Goal: Task Accomplishment & Management: Use online tool/utility

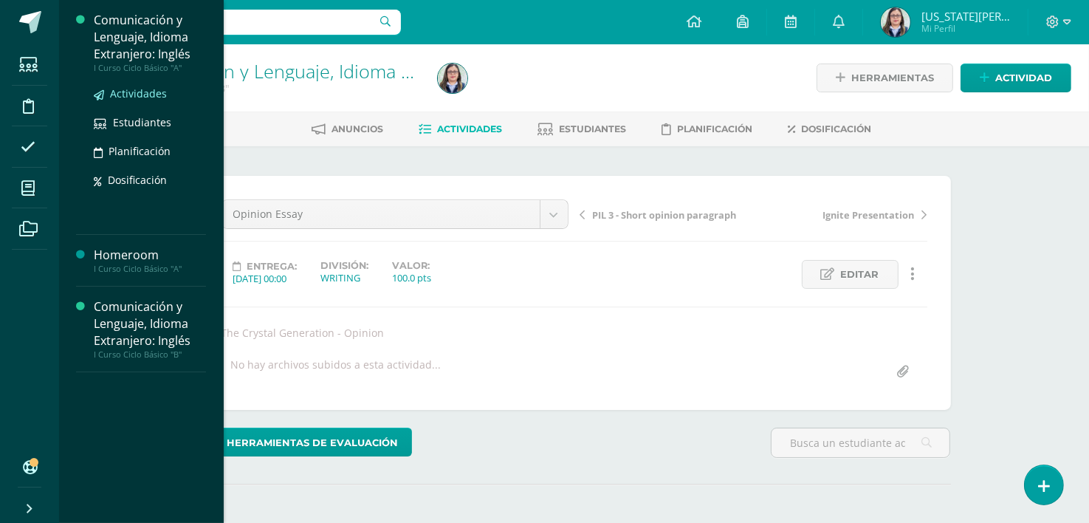
click at [139, 95] on span "Actividades" at bounding box center [138, 93] width 57 height 14
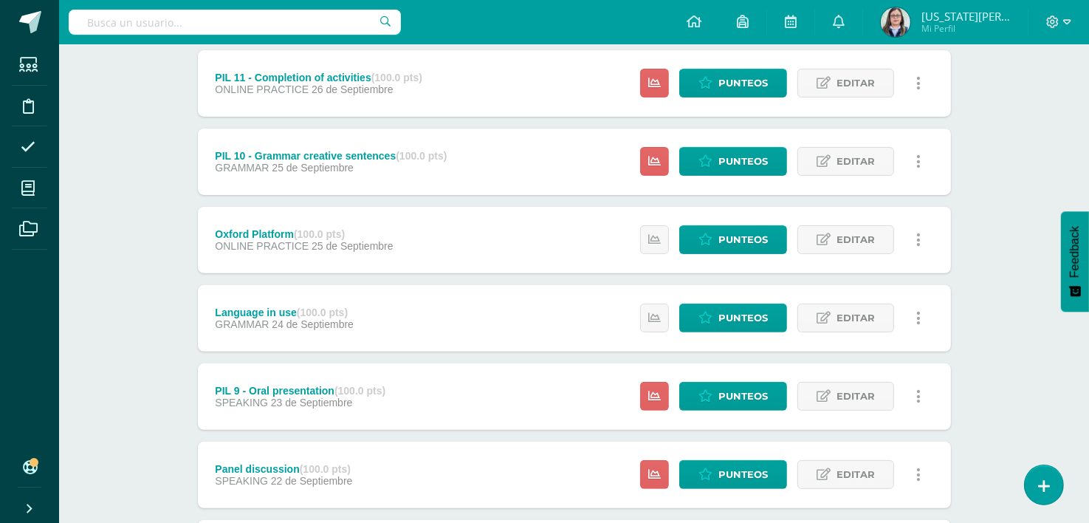
scroll to position [430, 0]
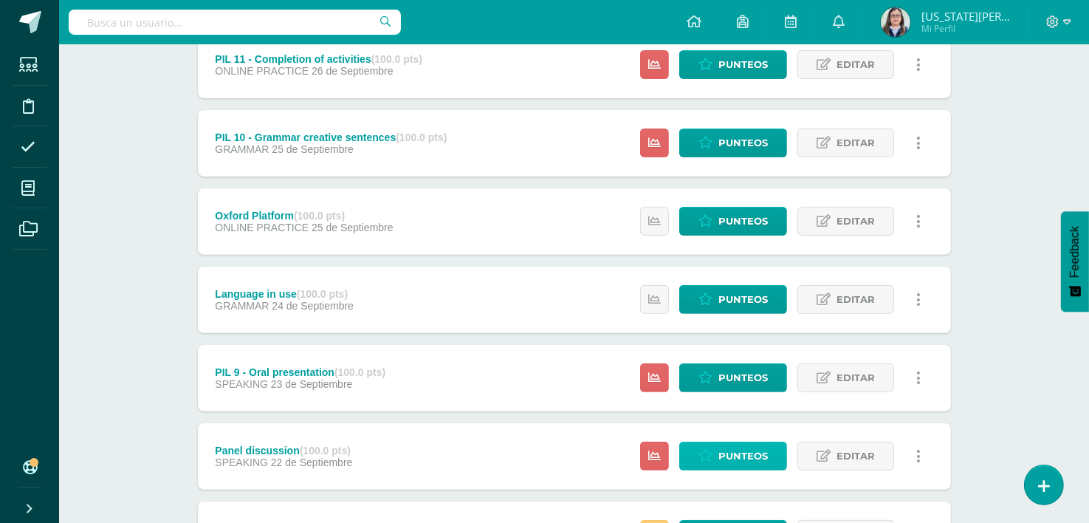
click at [751, 451] on span "Punteos" at bounding box center [743, 455] width 49 height 27
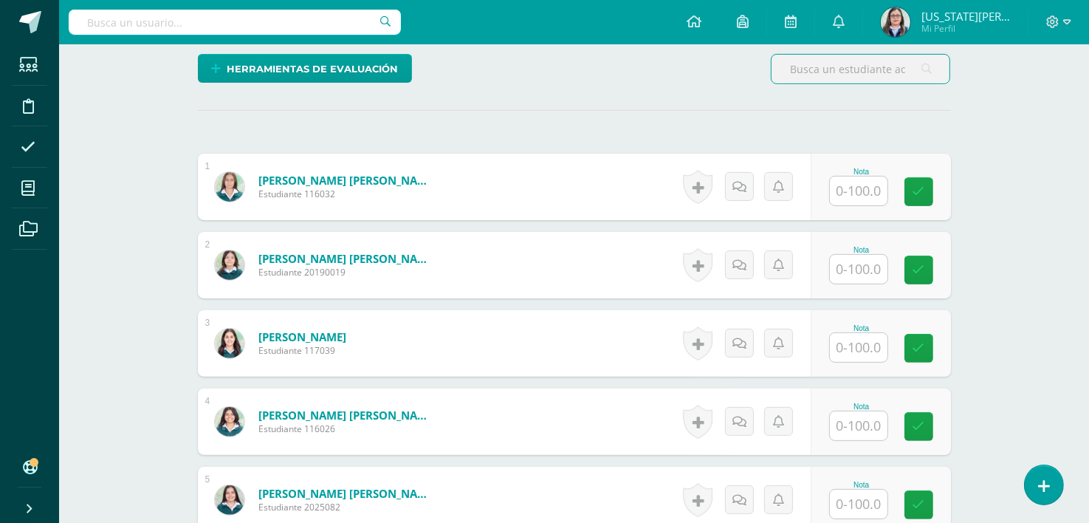
scroll to position [458, 0]
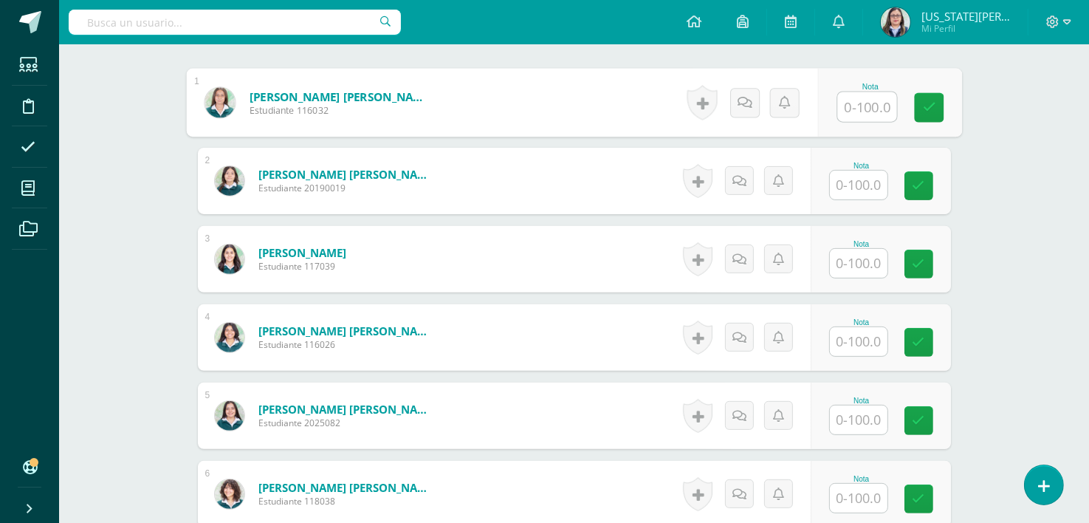
click at [886, 111] on input "text" at bounding box center [867, 107] width 59 height 30
type input "88"
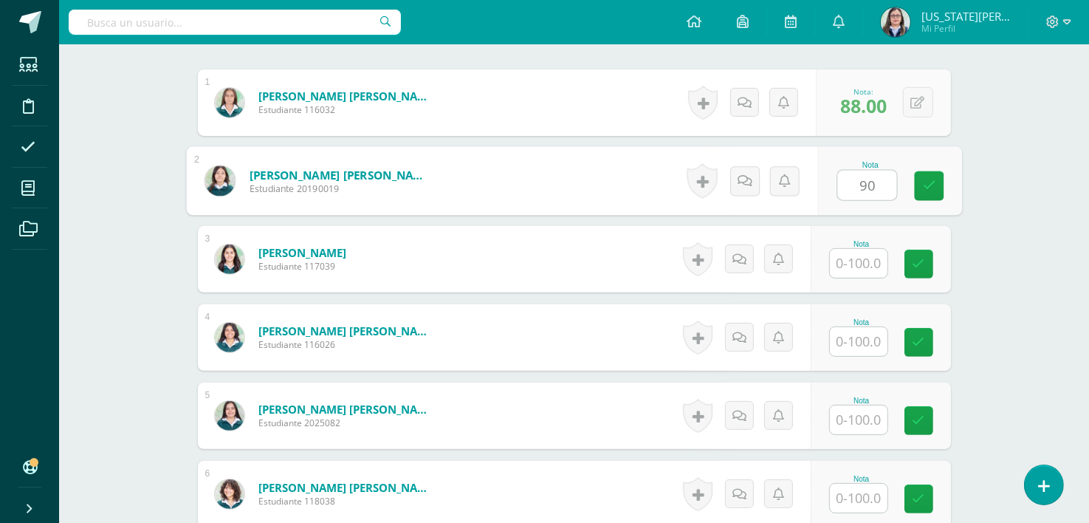
type input "90"
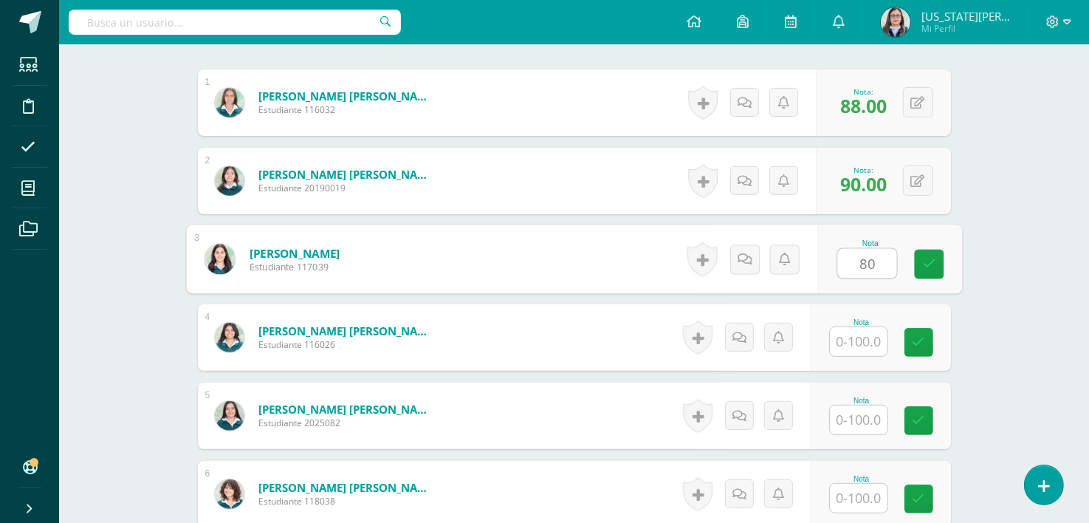
type input "80"
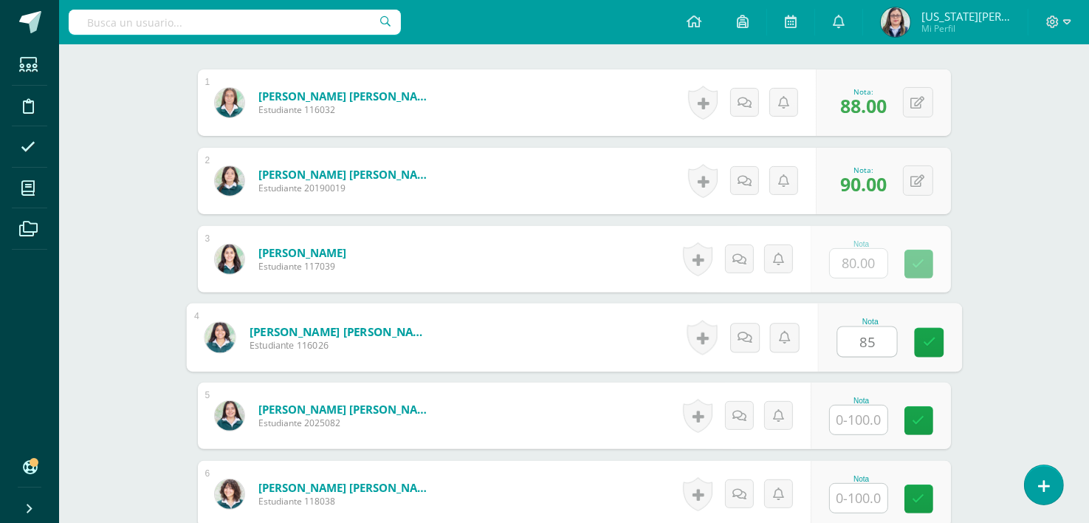
type input "85"
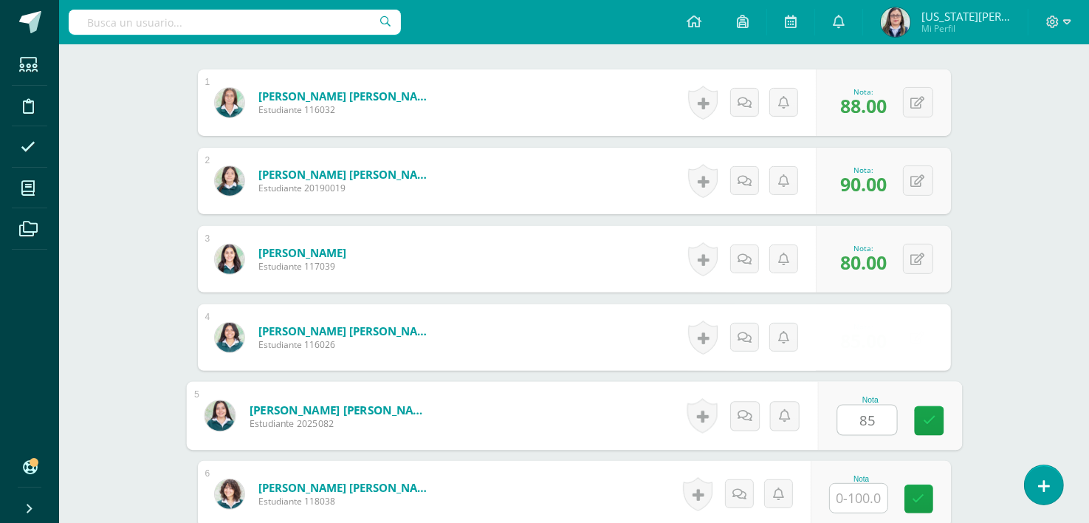
type input "85"
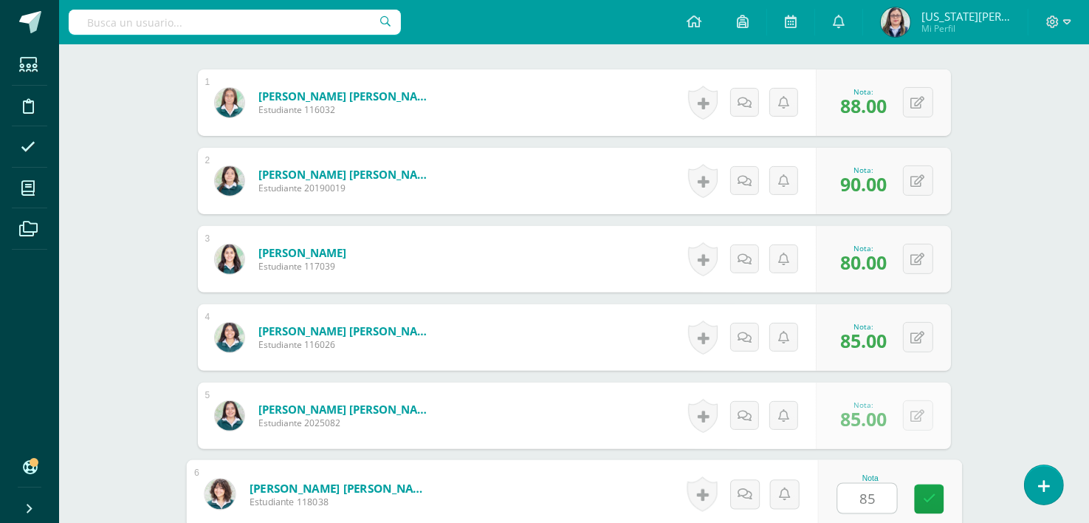
type input "85"
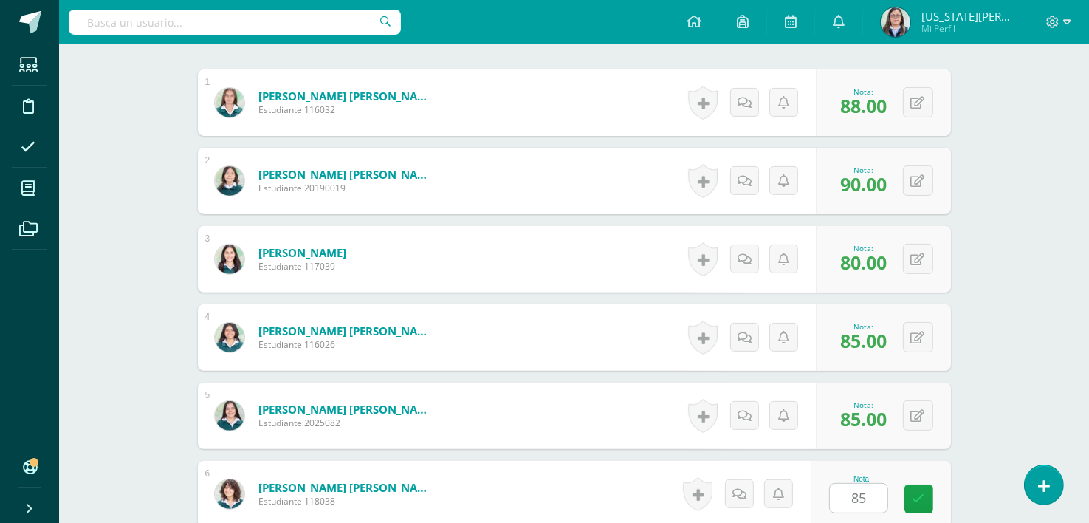
scroll to position [771, 0]
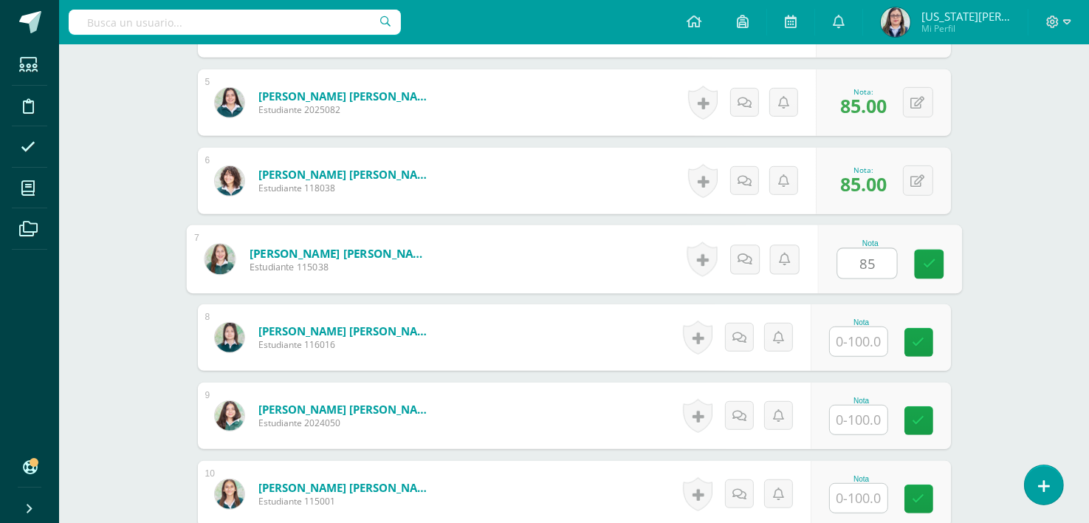
type input "85"
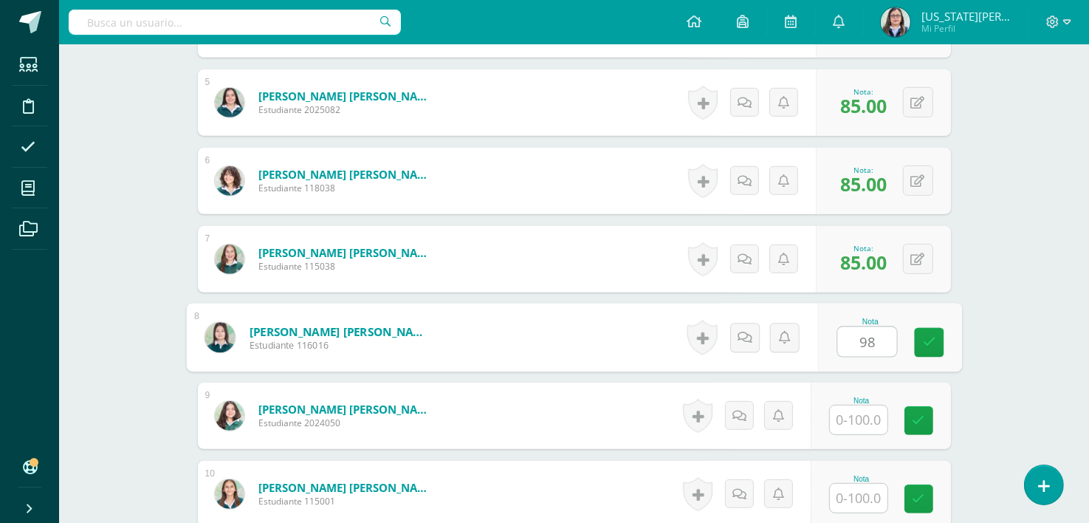
type input "98"
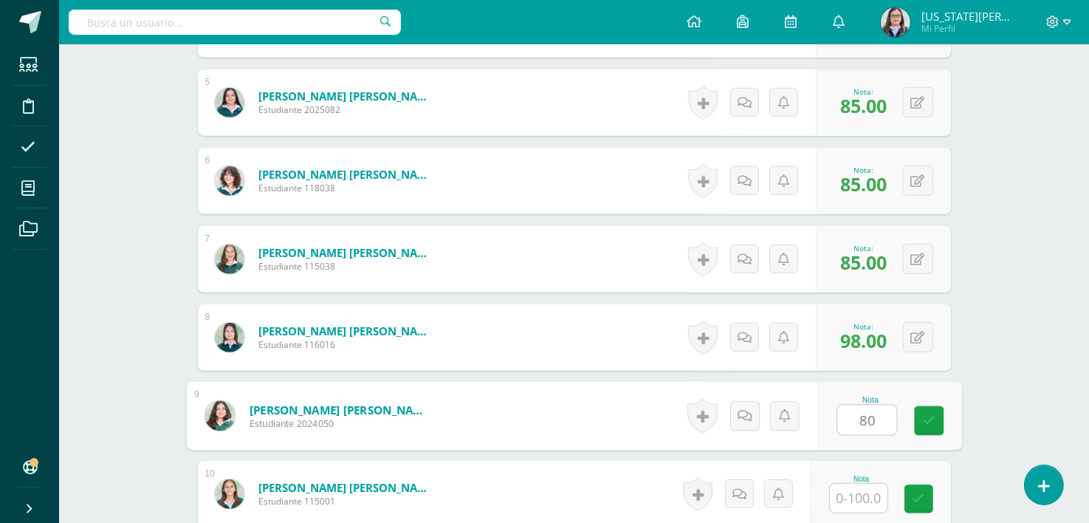
type input "80"
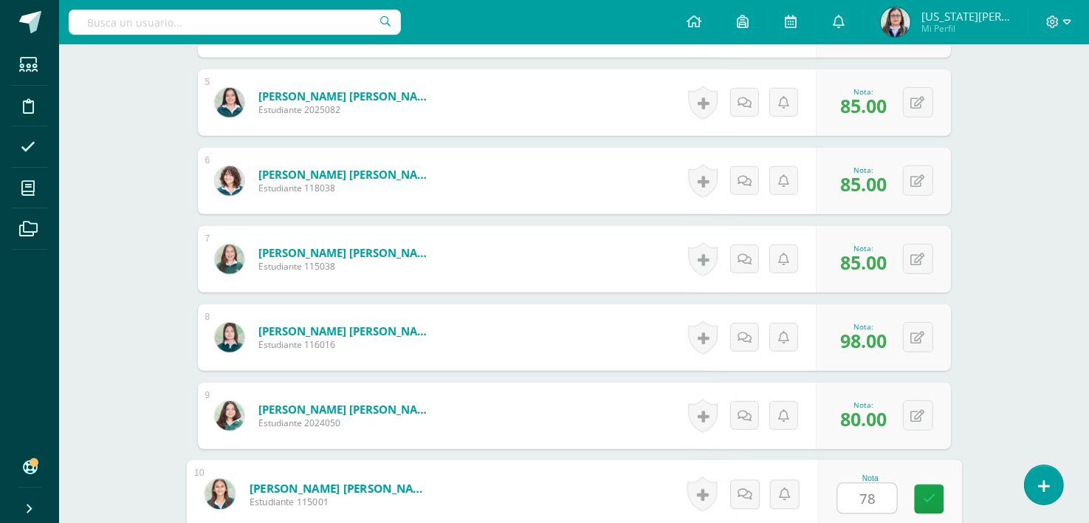
type input "78"
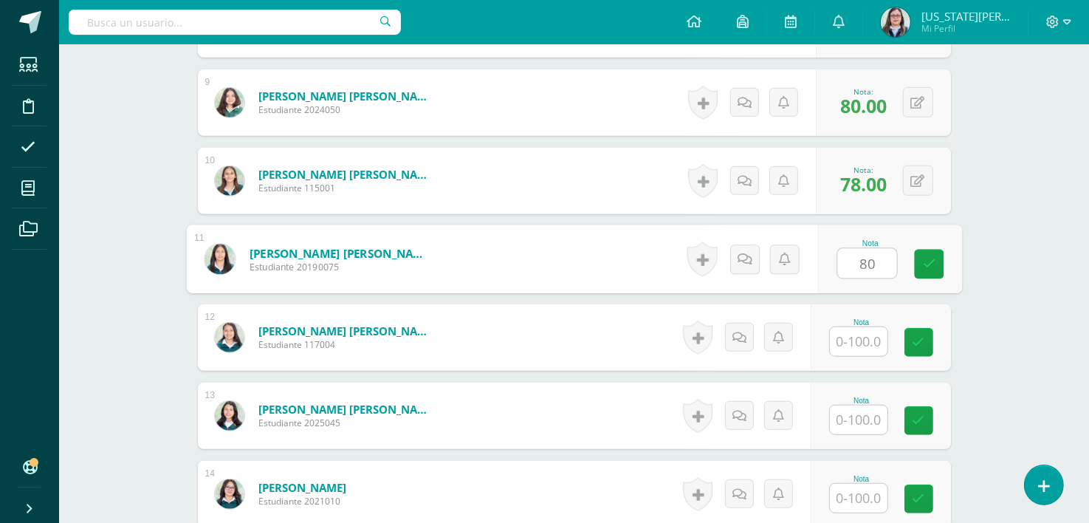
type input "80"
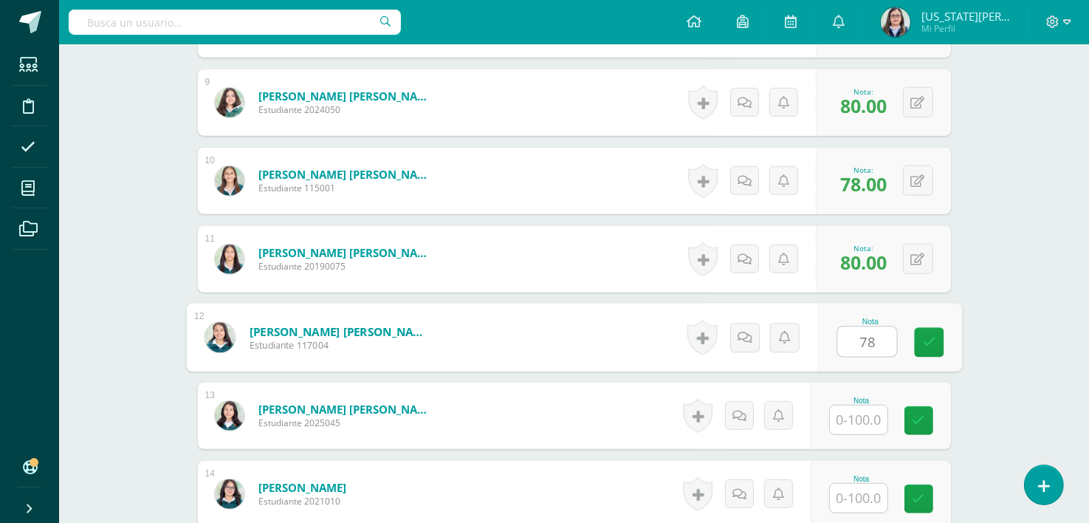
type input "78"
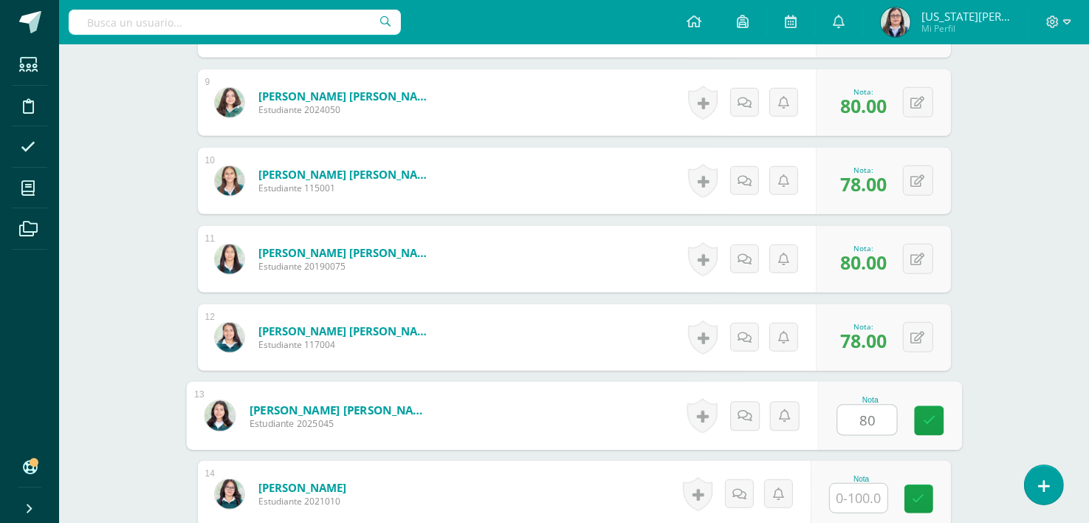
type input "80"
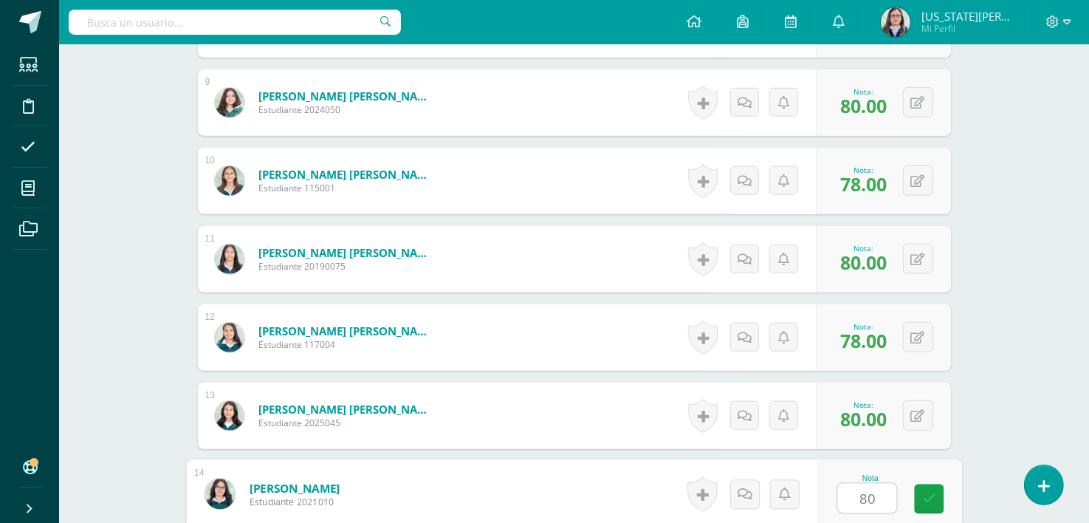
type input "80"
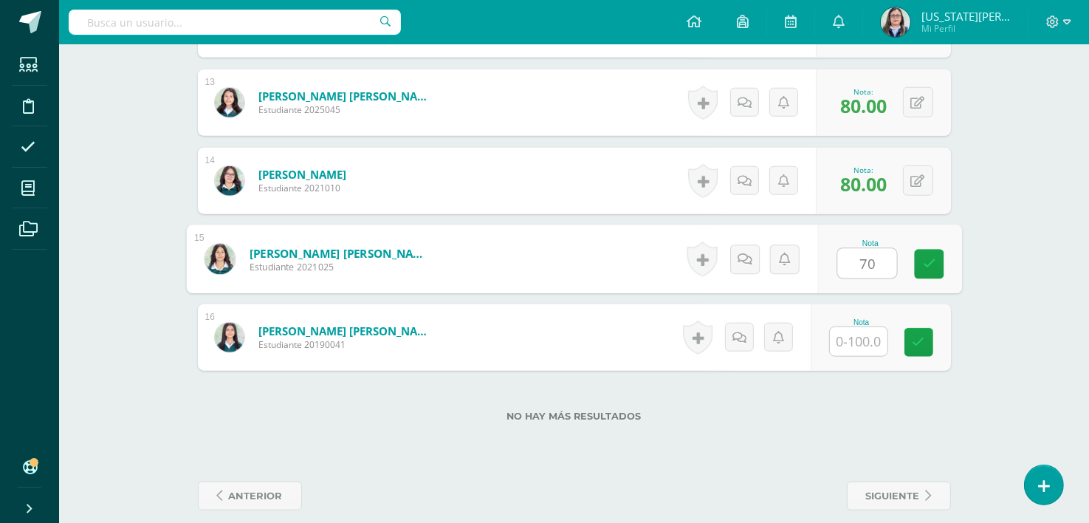
type input "70"
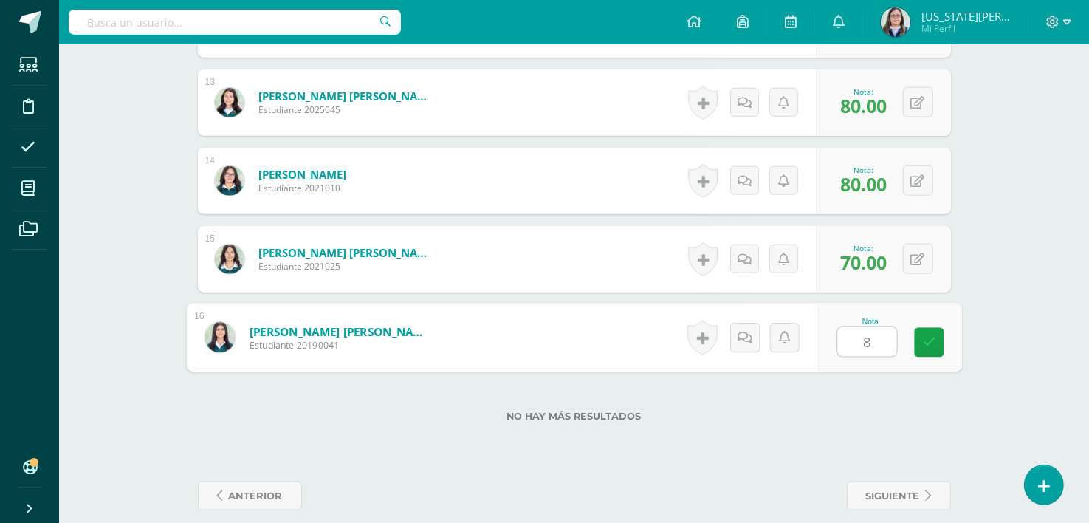
type input "85"
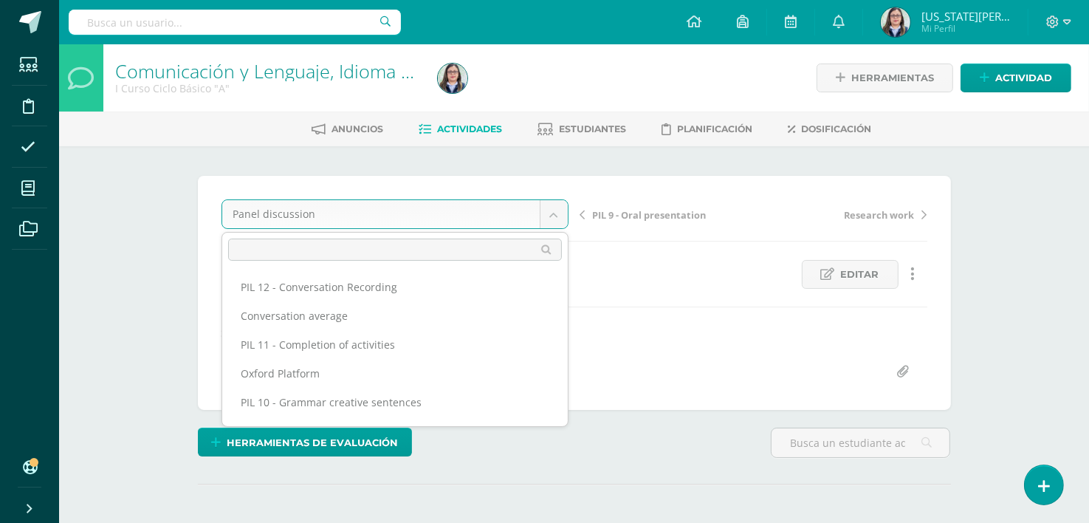
scroll to position [77, 0]
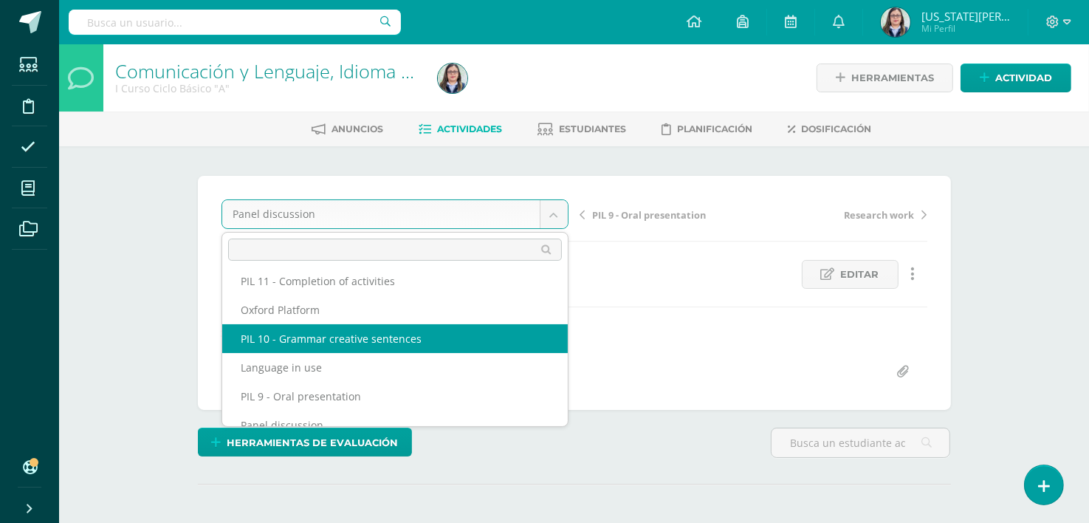
select select "/dashboard/teacher/grade-activity/264181/"
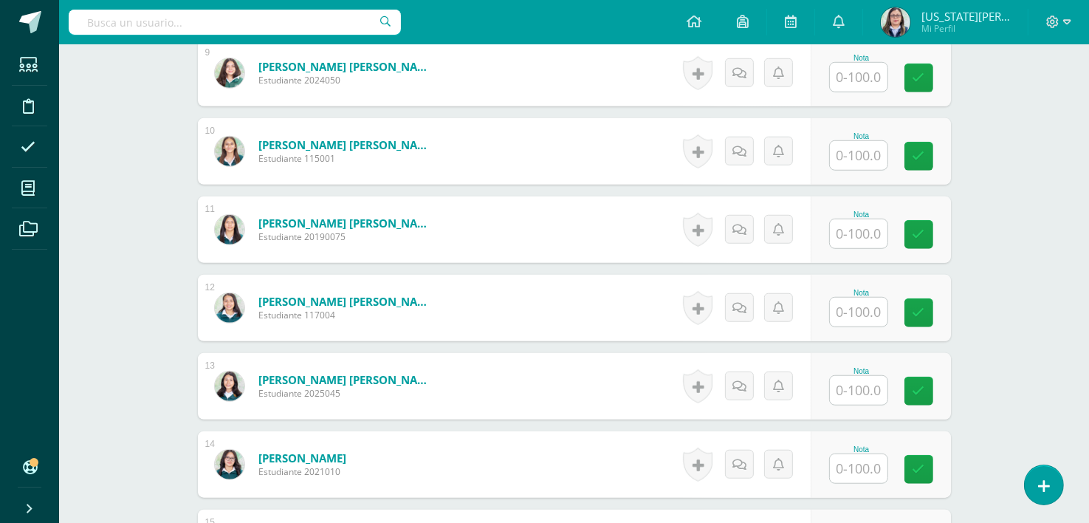
scroll to position [1121, 0]
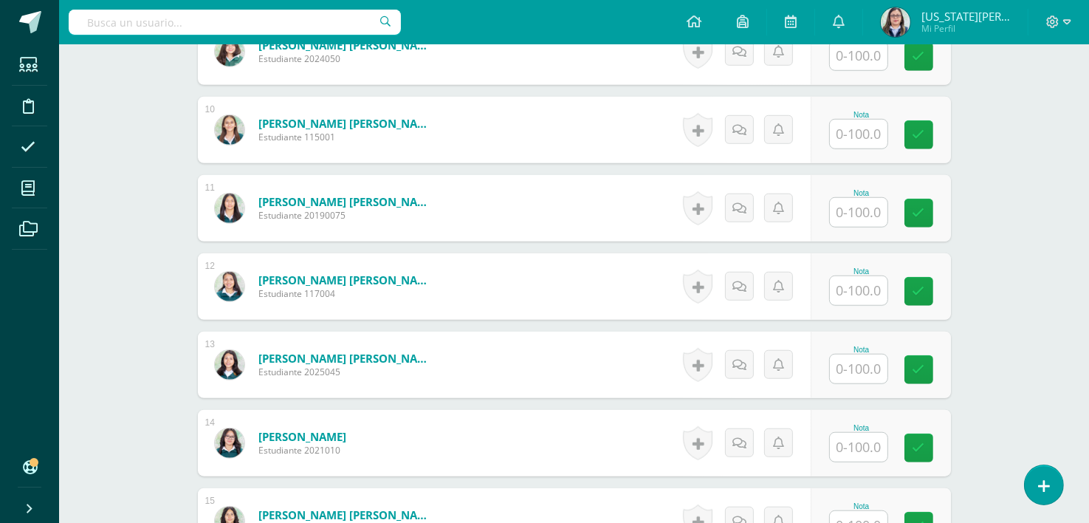
click at [871, 291] on input "text" at bounding box center [859, 290] width 58 height 29
type input "100"
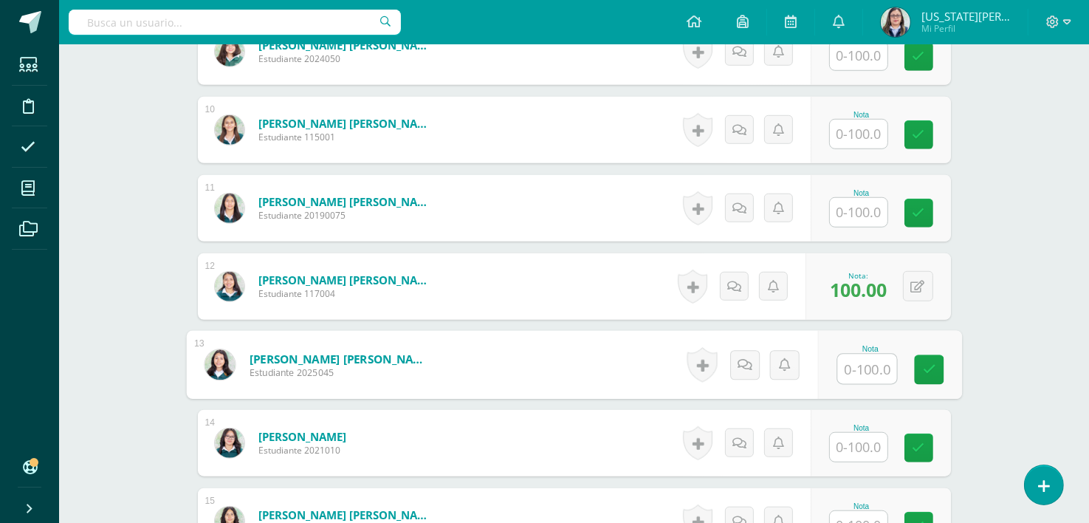
scroll to position [0, 0]
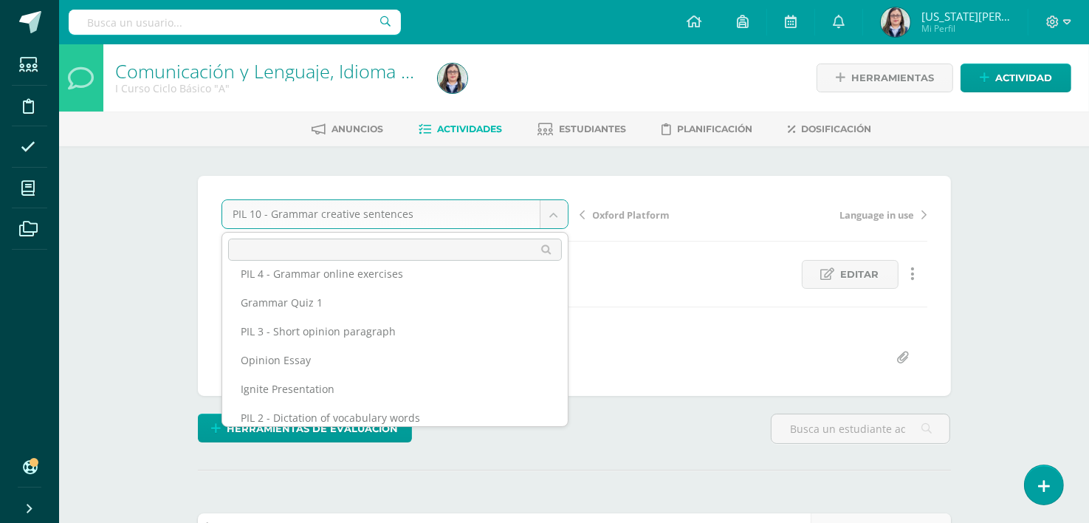
scroll to position [521, 0]
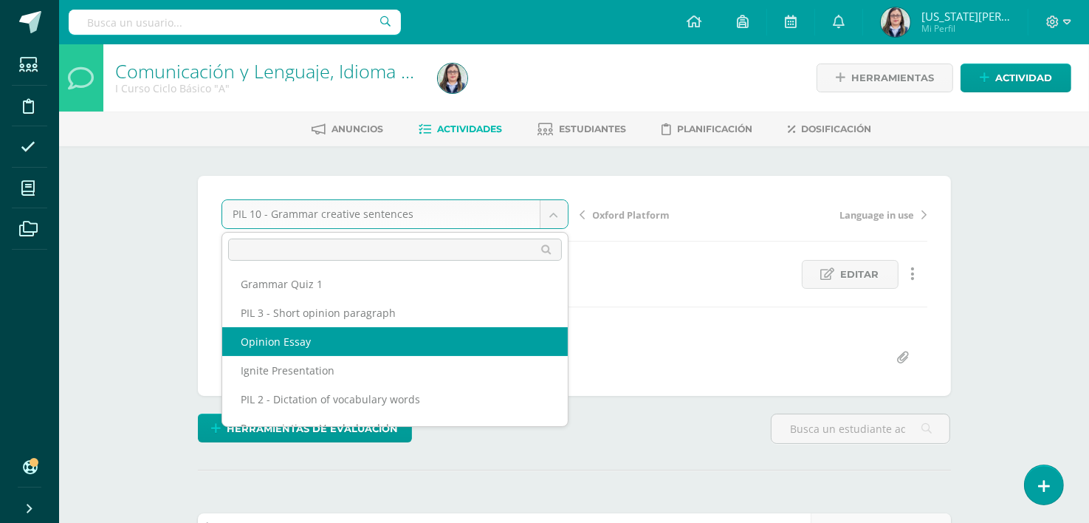
select select "/dashboard/teacher/grade-activity/264165/"
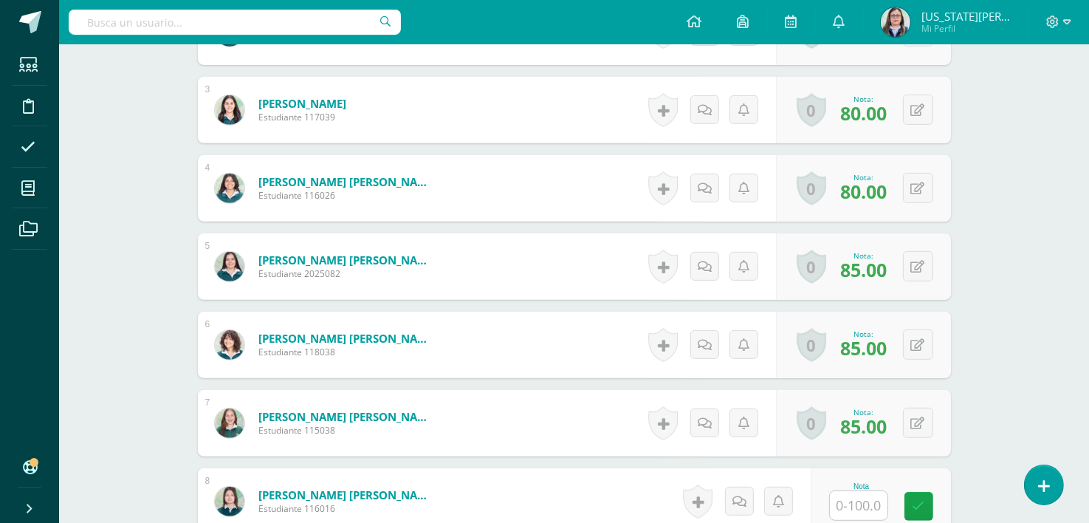
scroll to position [795, 0]
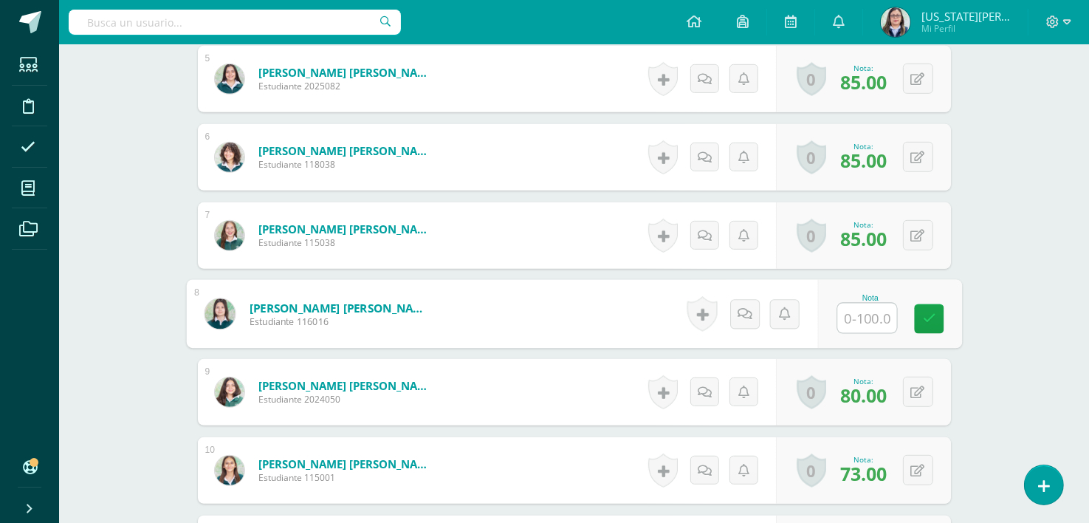
click at [872, 310] on input "text" at bounding box center [867, 319] width 59 height 30
type input "95"
click at [928, 321] on icon at bounding box center [929, 318] width 13 height 13
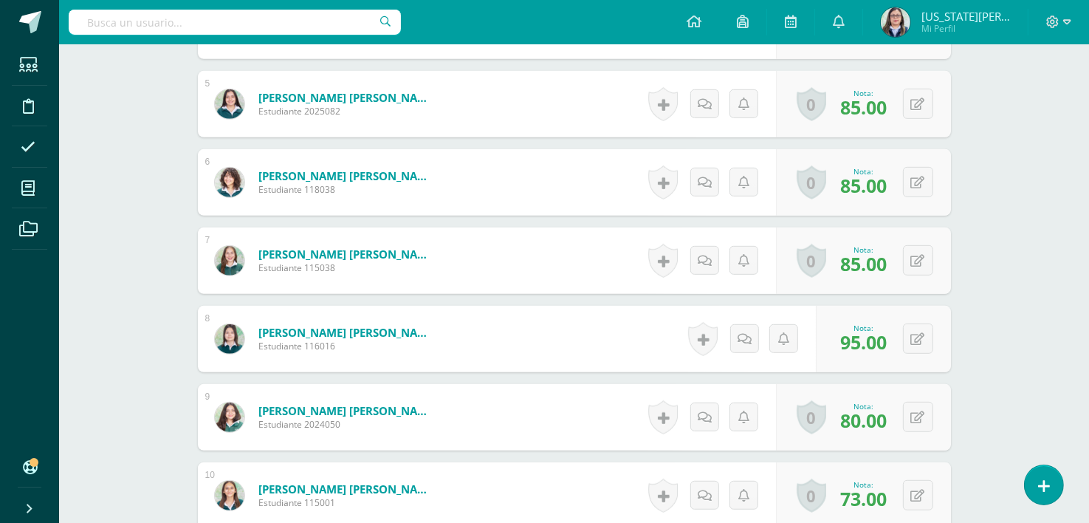
scroll to position [772, 0]
